Goal: Information Seeking & Learning: Understand process/instructions

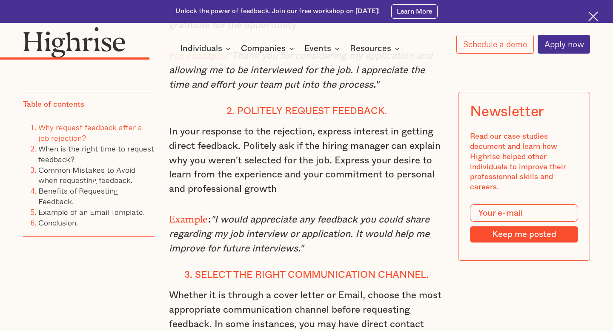
scroll to position [1545, 0]
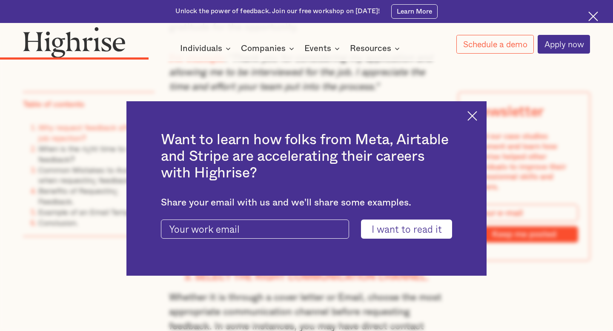
click at [468, 114] on img at bounding box center [473, 116] width 10 height 10
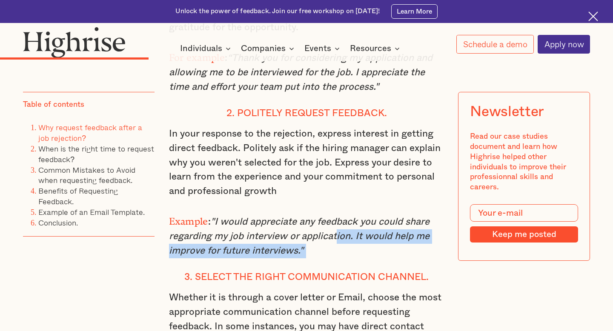
drag, startPoint x: 324, startPoint y: 250, endPoint x: 333, endPoint y: 232, distance: 20.2
click at [333, 231] on div "Why request feedback after a job rejection? Hiring managers can call unsuccessf…" at bounding box center [306, 53] width 275 height 1364
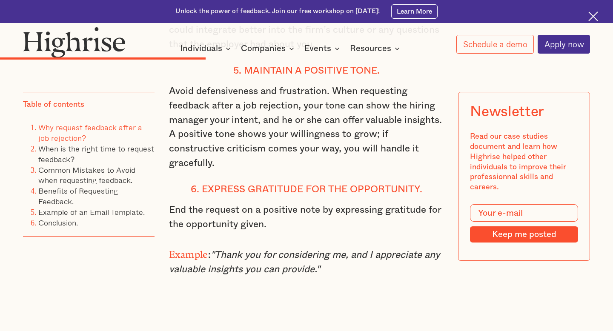
scroll to position [1995, 0]
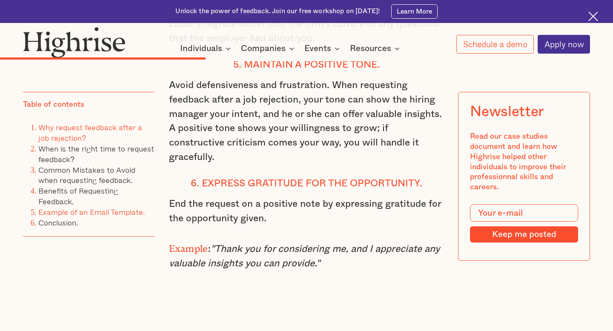
click at [113, 210] on link "Example of an Email Template." at bounding box center [91, 213] width 106 height 12
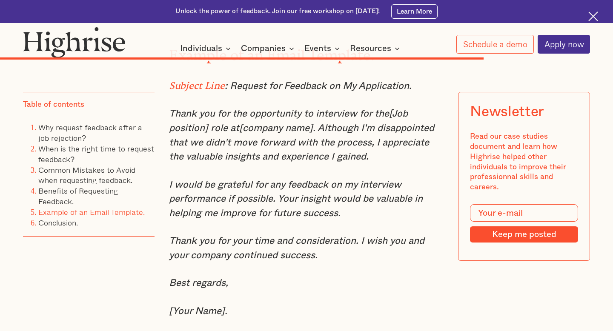
scroll to position [4203, 0]
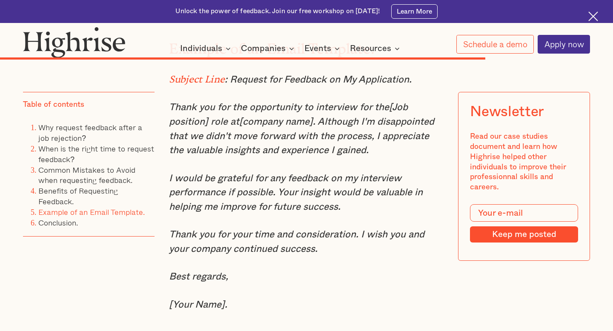
scroll to position [1995, 0]
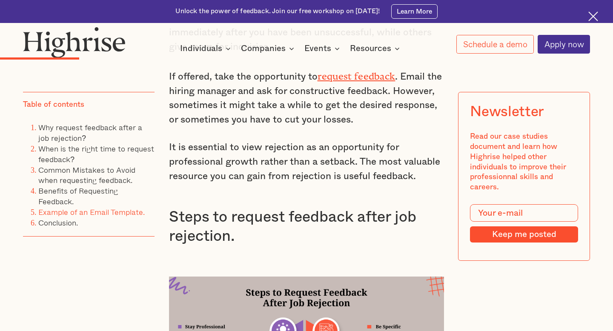
click at [86, 211] on link "Example of an Email Template." at bounding box center [91, 213] width 106 height 12
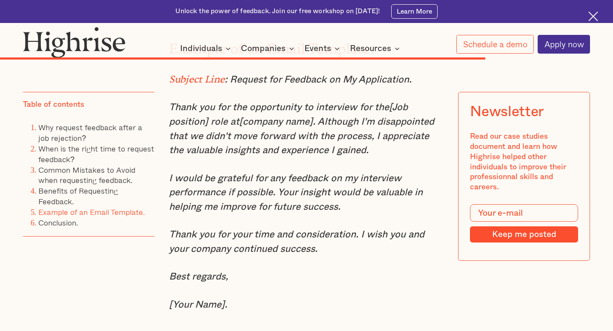
scroll to position [4203, 0]
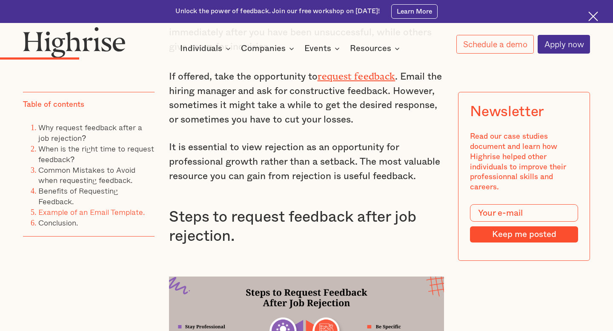
scroll to position [4203, 0]
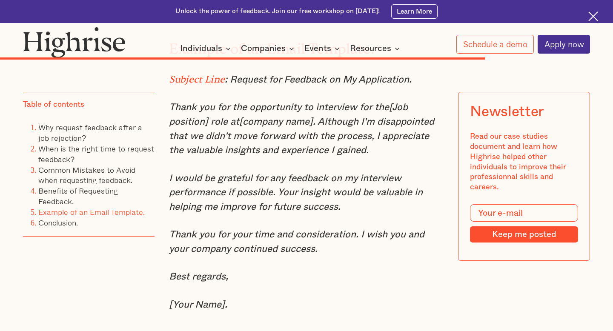
scroll to position [998, 0]
